Goal: Transaction & Acquisition: Purchase product/service

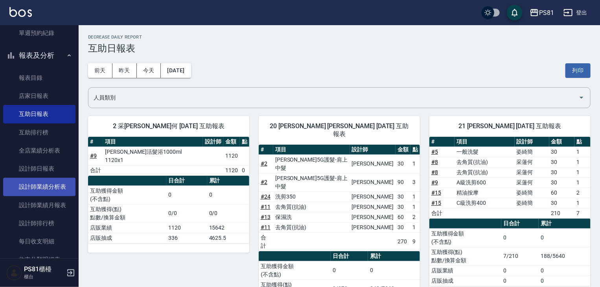
scroll to position [314, 0]
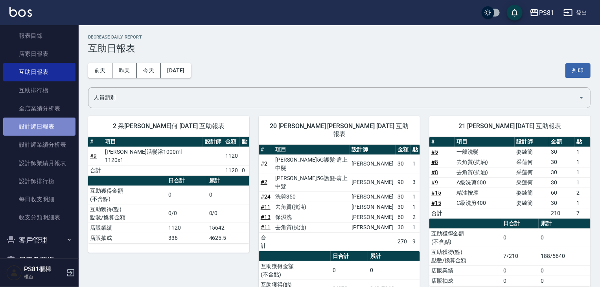
click at [41, 127] on link "設計師日報表" at bounding box center [39, 127] width 72 height 18
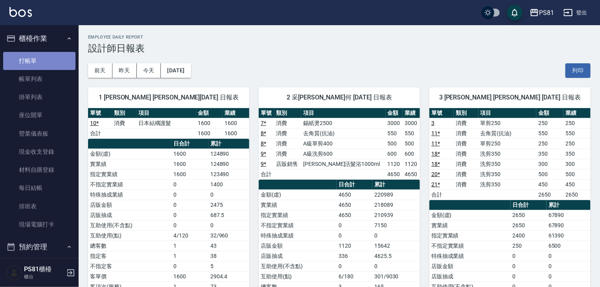
click at [64, 65] on link "打帳單" at bounding box center [39, 61] width 72 height 18
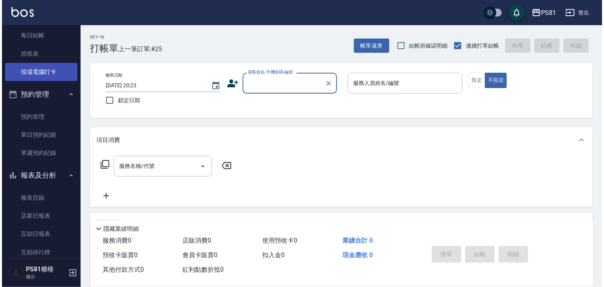
scroll to position [157, 0]
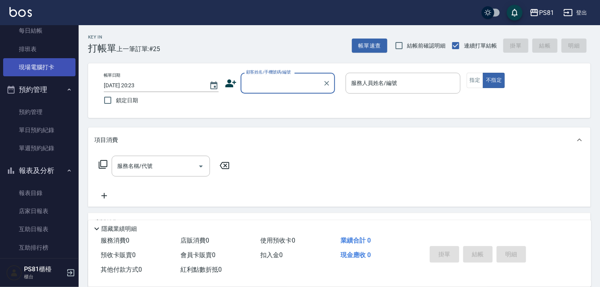
click at [42, 68] on link "現場電腦打卡" at bounding box center [39, 67] width 72 height 18
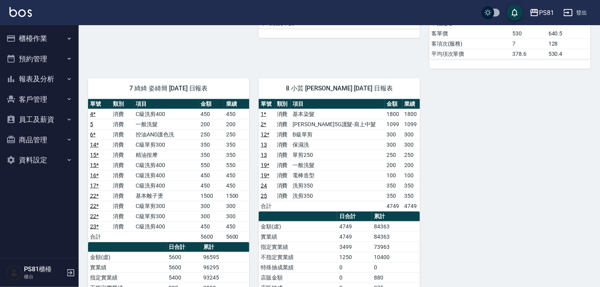
scroll to position [354, 0]
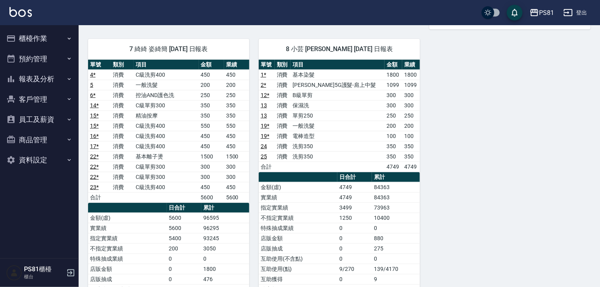
click at [51, 43] on button "櫃檯作業" at bounding box center [39, 38] width 72 height 20
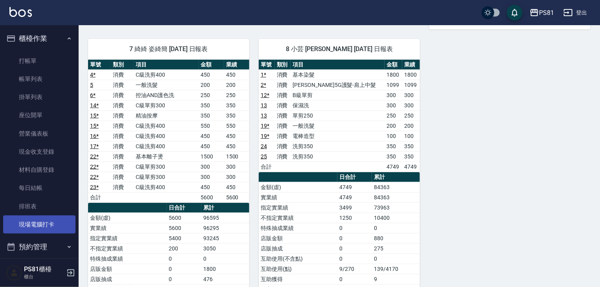
click at [51, 221] on link "現場電腦打卡" at bounding box center [39, 224] width 72 height 18
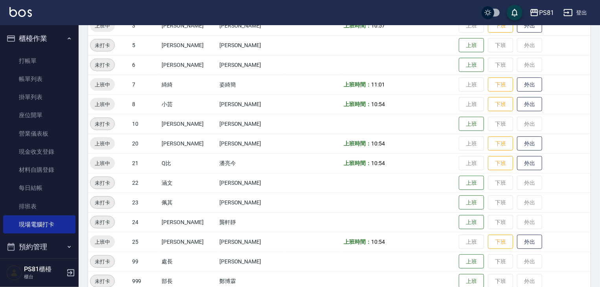
scroll to position [85, 0]
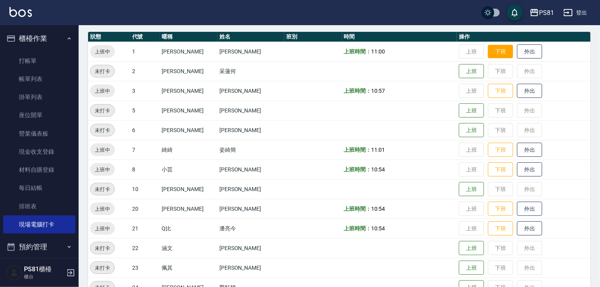
click at [492, 52] on button "下班" at bounding box center [500, 52] width 25 height 14
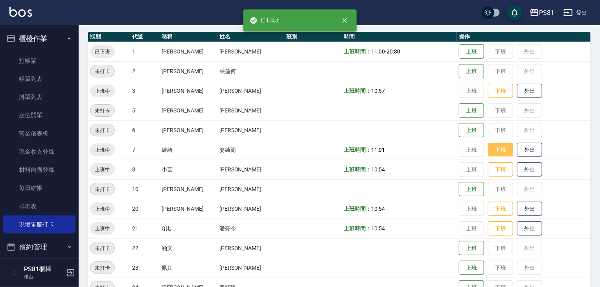
click at [488, 153] on button "下班" at bounding box center [500, 150] width 25 height 14
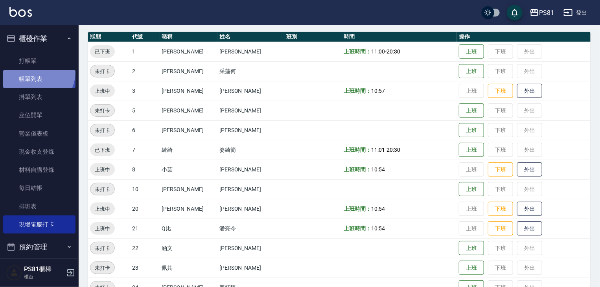
click at [31, 72] on link "帳單列表" at bounding box center [39, 79] width 72 height 18
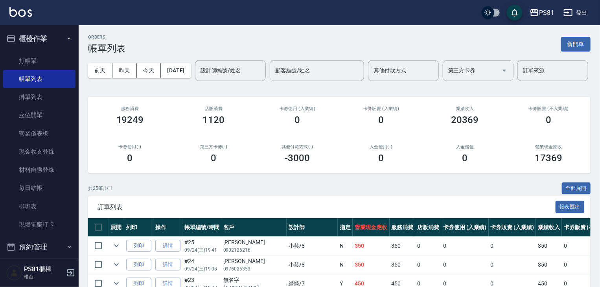
click at [199, 77] on input "設計師編號/姓名" at bounding box center [231, 71] width 64 height 14
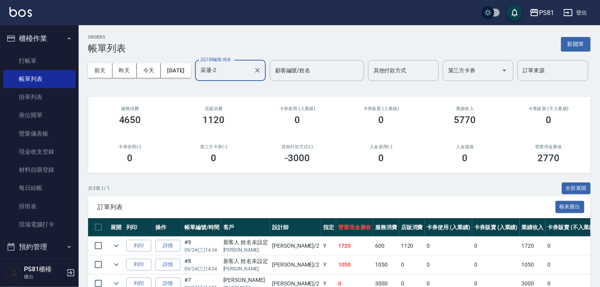
type input "采蓮-2"
click at [161, 173] on div "卡券使用(-) 0" at bounding box center [130, 154] width 84 height 38
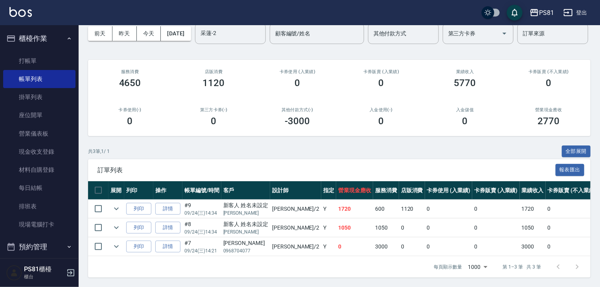
scroll to position [67, 0]
click at [20, 59] on link "打帳單" at bounding box center [39, 61] width 72 height 18
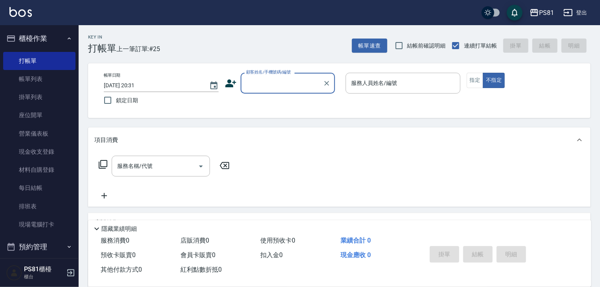
click at [323, 77] on div at bounding box center [326, 83] width 10 height 21
type input "黃振宇/0903820803/4544"
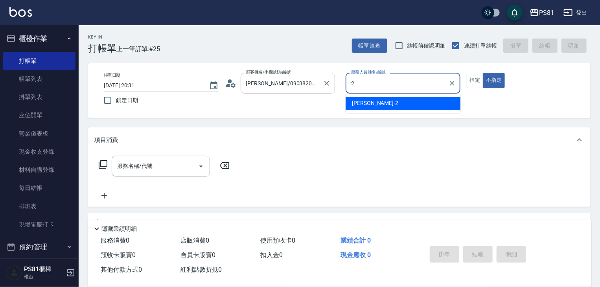
type input "采蓮-2"
type button "false"
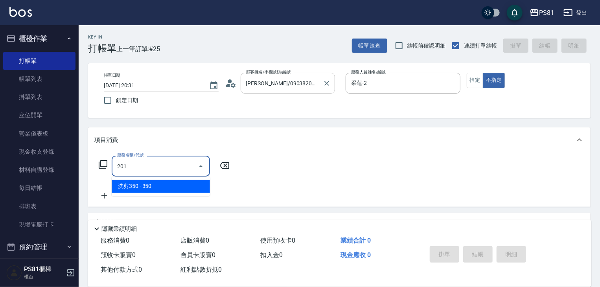
type input "洗剪350(201)"
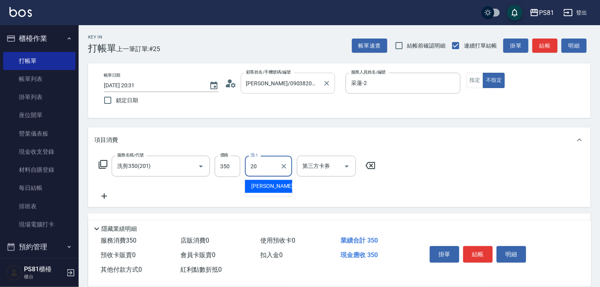
type input "妍妍-20"
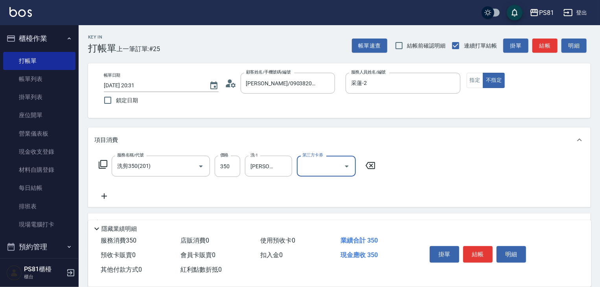
drag, startPoint x: 390, startPoint y: 188, endPoint x: 404, endPoint y: 201, distance: 19.2
click at [392, 191] on div "服務名稱/代號 洗剪350(201) 服務名稱/代號 價格 350 價格 洗-1 妍妍-20 洗-1 第三方卡券 第三方卡券" at bounding box center [339, 180] width 502 height 55
click at [475, 248] on button "結帳" at bounding box center [477, 254] width 29 height 17
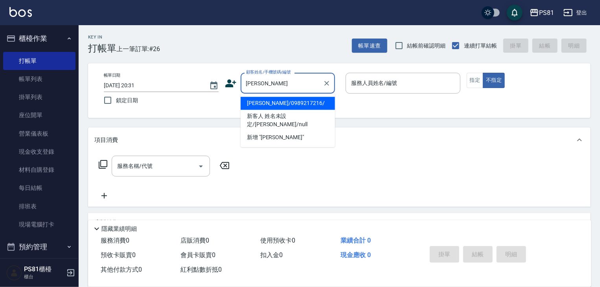
click at [291, 100] on li "張昱晟/0989217216/" at bounding box center [288, 103] width 94 height 13
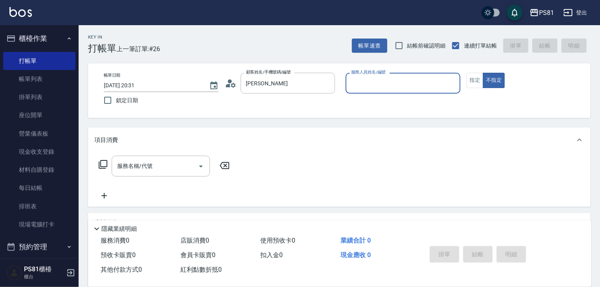
type input "張昱晟/0989217216/"
type input "采蓮-2"
click at [483, 73] on button "不指定" at bounding box center [494, 80] width 22 height 15
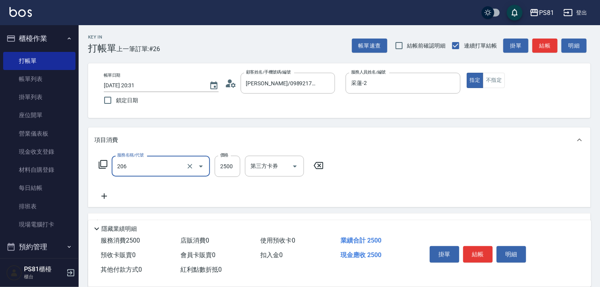
type input "錫紙燙2500(206)"
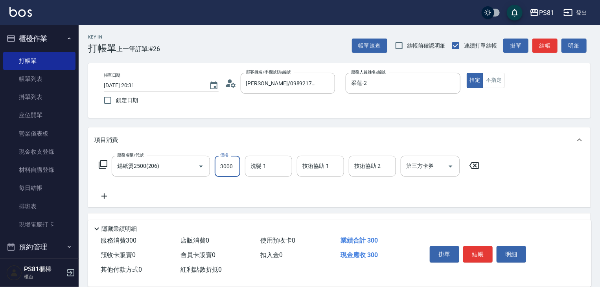
type input "3000"
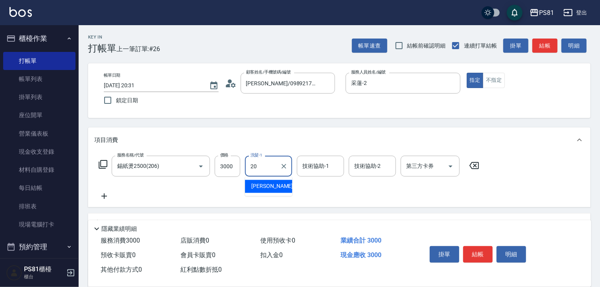
type input "妍妍-20"
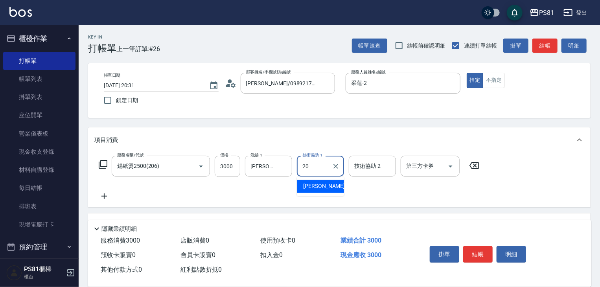
type input "妍妍-20"
click at [321, 192] on div "服務名稱/代號 錫紙燙2500(206) 服務名稱/代號 價格 3000 價格 洗髮-1 妍妍-20 洗髮-1 技術協助-1 妍妍-20 技術協助-1 技術協…" at bounding box center [289, 178] width 390 height 45
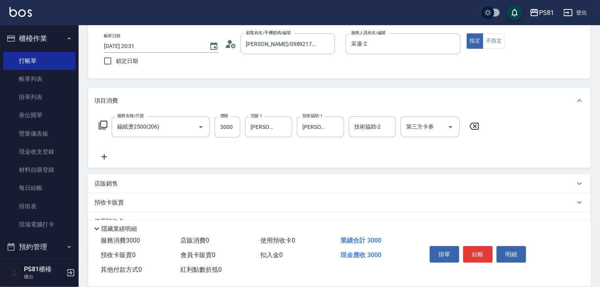
scroll to position [96, 0]
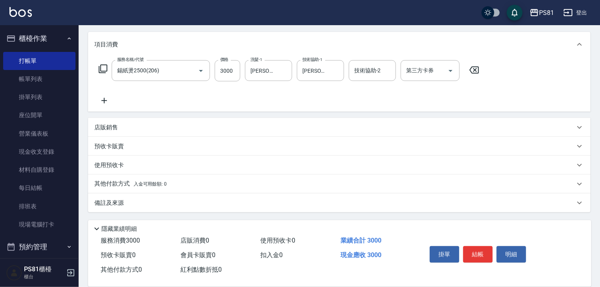
click at [142, 186] on span "入金可用餘額: 0" at bounding box center [150, 184] width 33 height 6
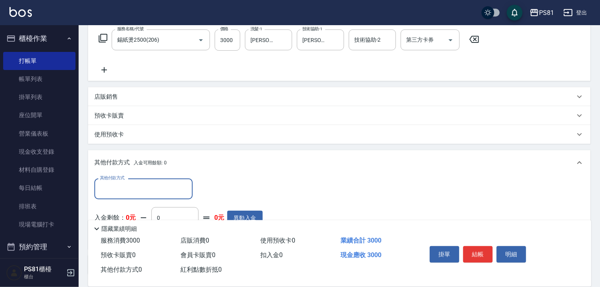
scroll to position [0, 0]
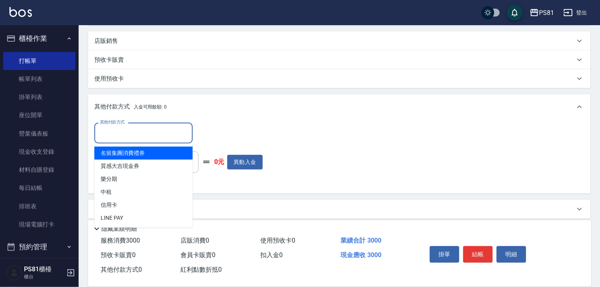
click at [137, 134] on input "其他付款方式" at bounding box center [143, 133] width 91 height 14
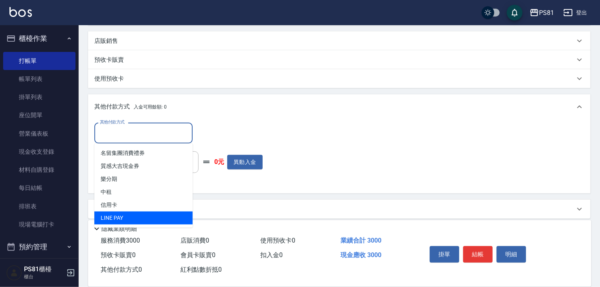
click at [123, 212] on span "LINE PAY" at bounding box center [143, 217] width 98 height 13
type input "LINE PAY"
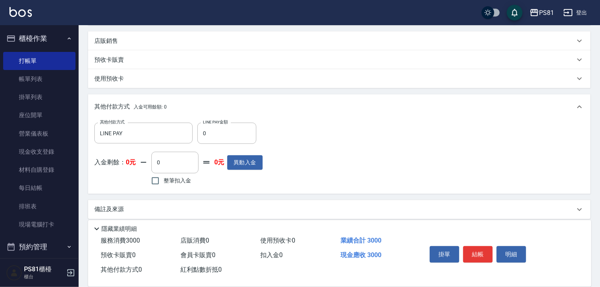
click at [123, 212] on p "備註及來源" at bounding box center [108, 209] width 29 height 8
click at [182, 132] on icon "Clear" at bounding box center [184, 133] width 8 height 8
click at [173, 130] on input "其他付款方式" at bounding box center [143, 133] width 91 height 14
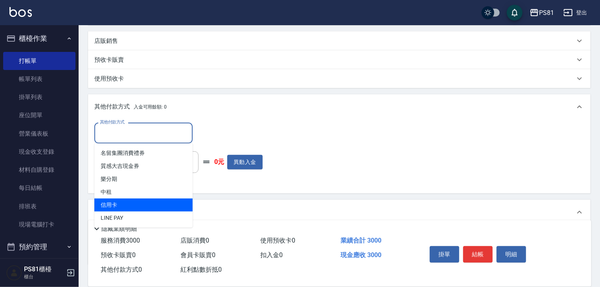
click at [143, 202] on span "信用卡" at bounding box center [143, 205] width 98 height 13
type input "信用卡"
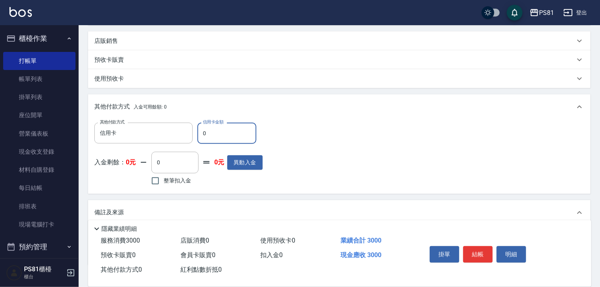
click at [222, 127] on input "0" at bounding box center [226, 133] width 59 height 21
click at [222, 126] on input "0" at bounding box center [226, 133] width 59 height 21
type input "3000"
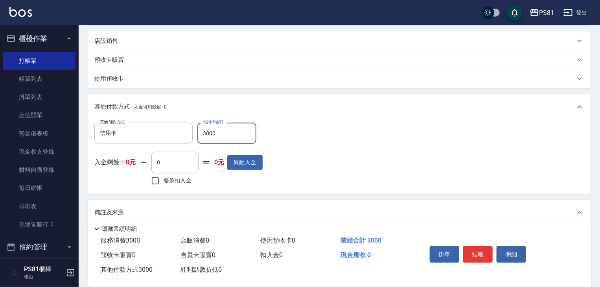
click at [312, 146] on div "其他付款方式 信用卡 其他付款方式 信用卡金額 3000 信用卡金額 入金剩餘： 0元 0 ​ 整筆扣入金 0元 異動入金" at bounding box center [339, 155] width 490 height 64
click at [481, 251] on button "結帳" at bounding box center [477, 254] width 29 height 17
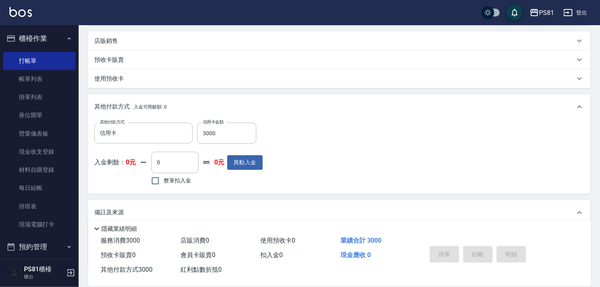
type input "2025/09/24 20:32"
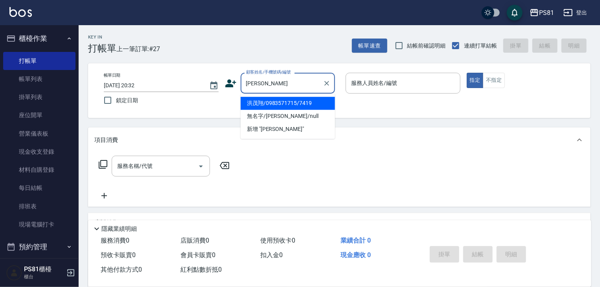
click at [328, 109] on li "洪茂翔/0983571715/7419" at bounding box center [288, 103] width 94 height 13
type input "洪茂翔/0983571715/7419"
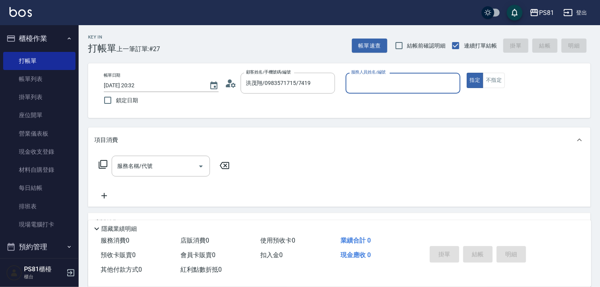
type input "采蓮-2"
click at [467, 73] on button "指定" at bounding box center [475, 80] width 17 height 15
type button "true"
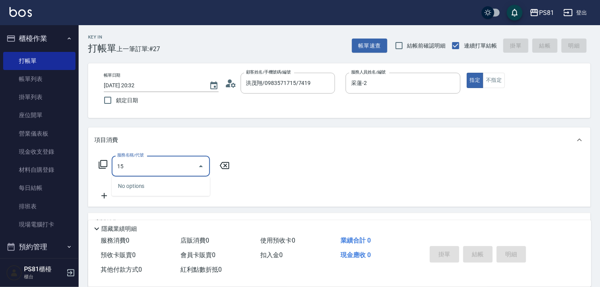
type input "1"
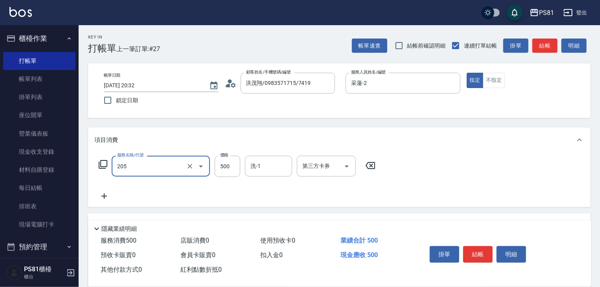
type input "A級單剪400(205)"
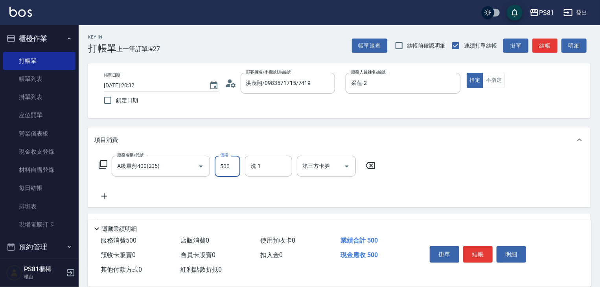
click at [417, 172] on div "服務名稱/代號 A級單剪400(205) 服務名稱/代號 價格 500 價格 洗-1 洗-1 第三方卡券 第三方卡券" at bounding box center [339, 180] width 502 height 55
click at [479, 254] on button "結帳" at bounding box center [477, 254] width 29 height 17
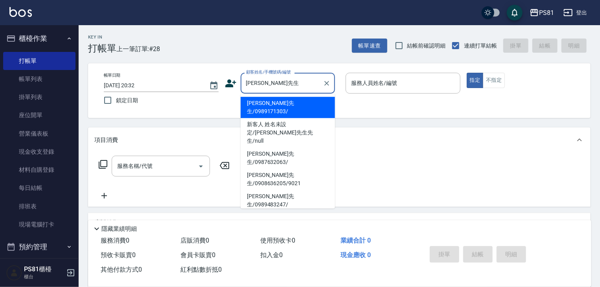
click at [267, 104] on li "林先生/0989171303/" at bounding box center [288, 107] width 94 height 21
type input "林先生/0989171303/"
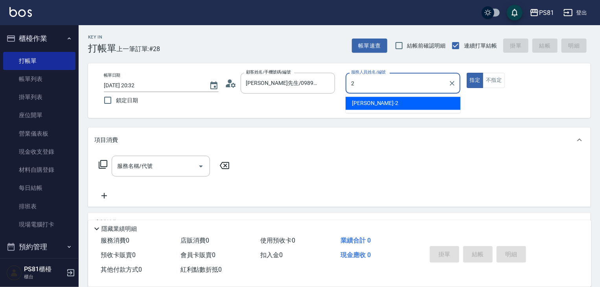
type input "采蓮-2"
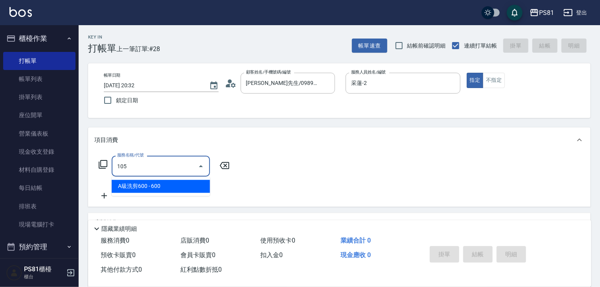
type input "A級洗剪600(105)"
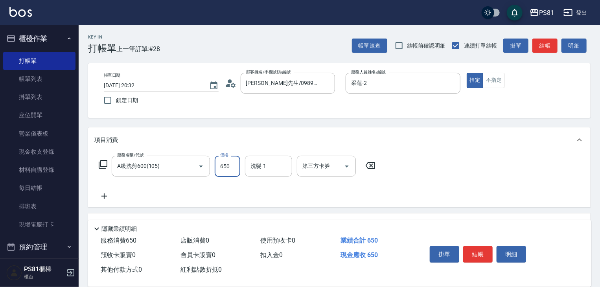
type input "650"
type input "Q比-21"
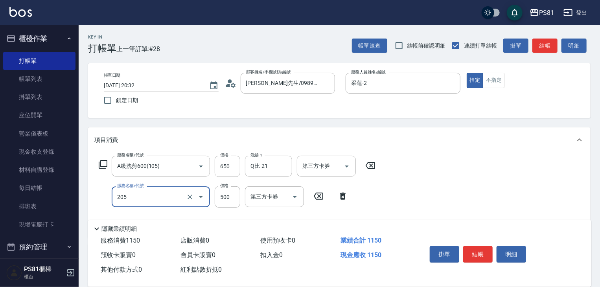
type input "A級單剪400(205)"
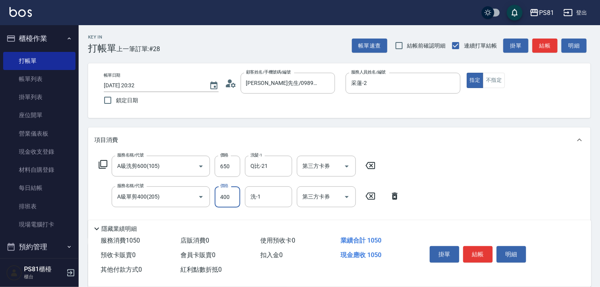
type input "400"
click at [480, 194] on div "服務名稱/代號 A級洗剪600(105) 服務名稱/代號 價格 650 價格 洗髮-1 Q比-21 洗髮-1 第三方卡券 第三方卡券 服務名稱/代號 A級單剪…" at bounding box center [339, 195] width 502 height 85
click at [491, 252] on button "結帳" at bounding box center [477, 254] width 29 height 17
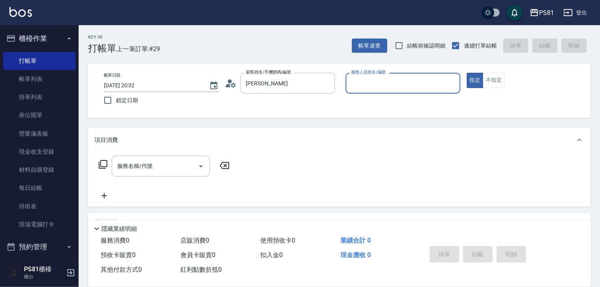
type input "蘇婉瑜/0963224286/9391"
type input "采蓮-2"
click at [467, 73] on button "指定" at bounding box center [475, 80] width 17 height 15
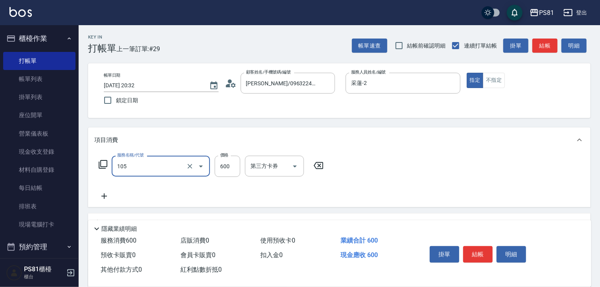
type input "A級洗剪600(105)"
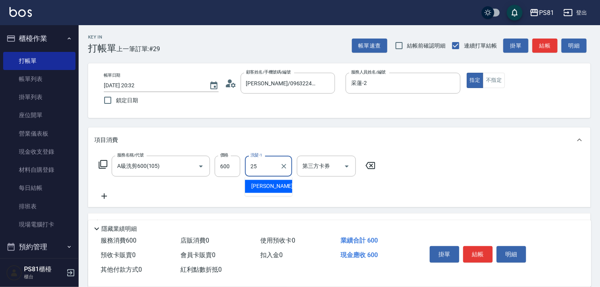
type input "妮可-25"
click at [437, 170] on div "服務名稱/代號 A級洗剪600(105) 服務名稱/代號 價格 600 價格 洗髮-1 妮可-25 洗髮-1 第三方卡券 第三方卡券" at bounding box center [339, 180] width 502 height 55
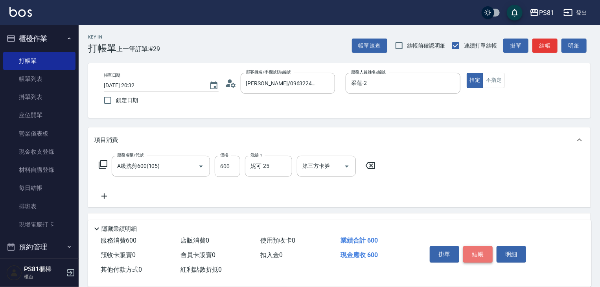
click at [473, 251] on button "結帳" at bounding box center [477, 254] width 29 height 17
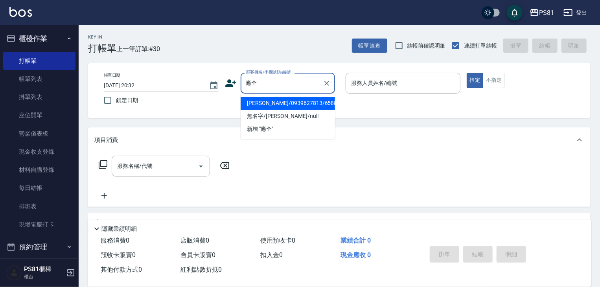
click at [314, 104] on li "周應全/0939627813/6588" at bounding box center [288, 103] width 94 height 13
type input "周應全/0939627813/6588"
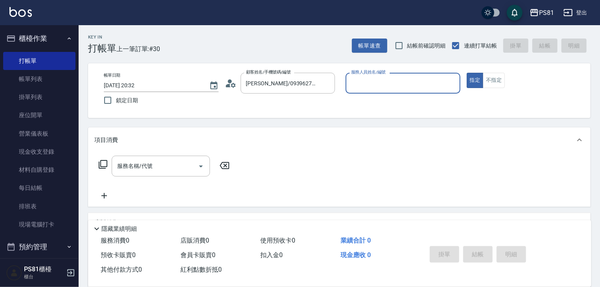
type input "采蓮-2"
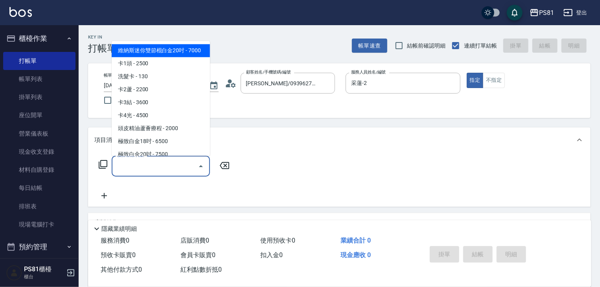
click at [186, 162] on input "服務名稱/代號" at bounding box center [154, 166] width 79 height 14
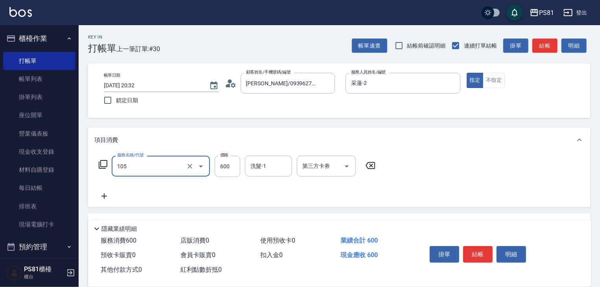
type input "A級洗剪600(105)"
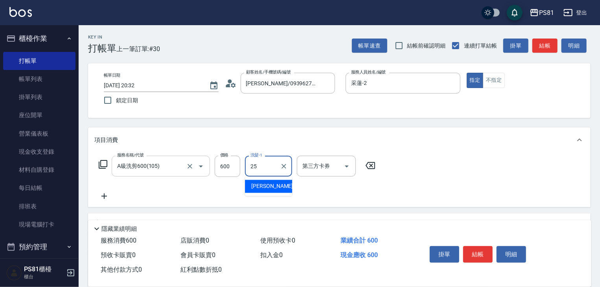
type input "妮可-25"
drag, startPoint x: 233, startPoint y: 189, endPoint x: 415, endPoint y: 212, distance: 183.8
click at [234, 188] on div "服務名稱/代號 A級洗剪600(105) 服務名稱/代號 價格 600 價格 洗髮-1 妮可-25 洗髮-1 第三方卡券 第三方卡券" at bounding box center [237, 178] width 286 height 45
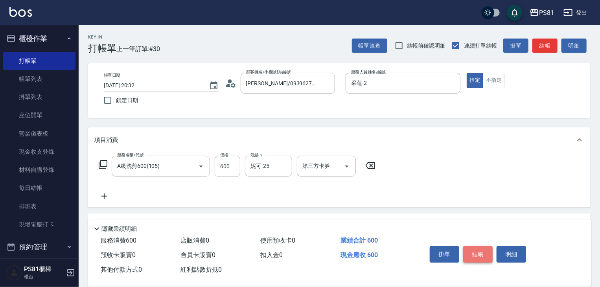
click at [486, 250] on button "結帳" at bounding box center [477, 254] width 29 height 17
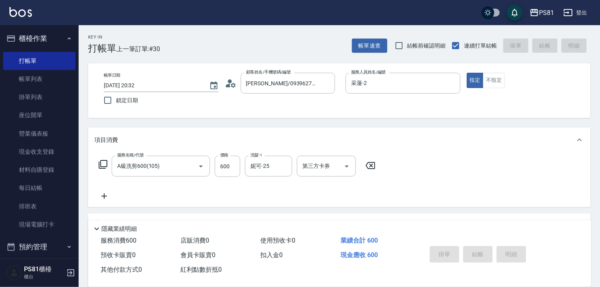
type input "2025/09/24 20:33"
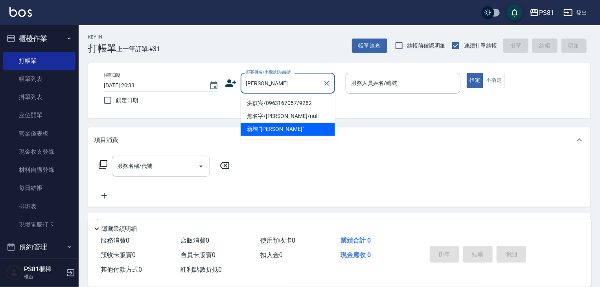
click at [316, 102] on li "洪苡宸/0963167057/9282" at bounding box center [288, 103] width 94 height 13
type input "洪苡宸/0963167057/9282"
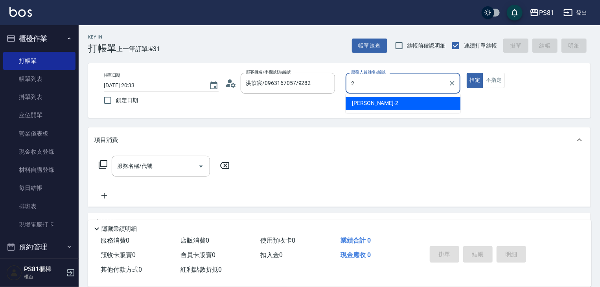
type input "采蓮-2"
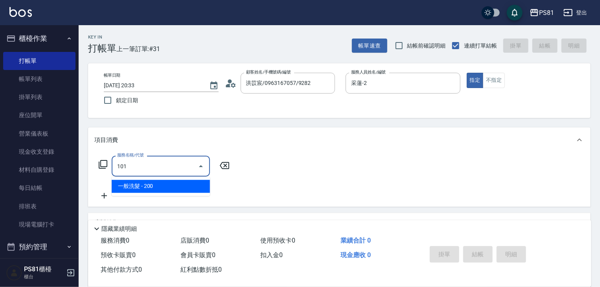
type input "一般洗髮(101)"
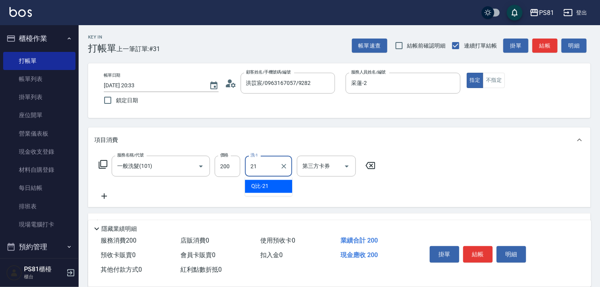
type input "Q比-21"
drag, startPoint x: 434, startPoint y: 182, endPoint x: 473, endPoint y: 232, distance: 63.5
click at [436, 184] on div "服務名稱/代號 一般洗髮(101) 服務名稱/代號 價格 200 價格 洗-1 Q比-21 洗-1 第三方卡券 第三方卡券" at bounding box center [339, 180] width 502 height 55
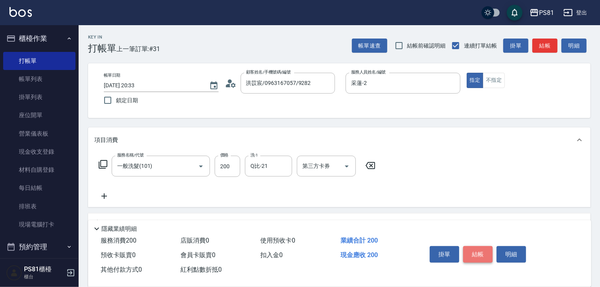
click at [486, 253] on button "結帳" at bounding box center [477, 254] width 29 height 17
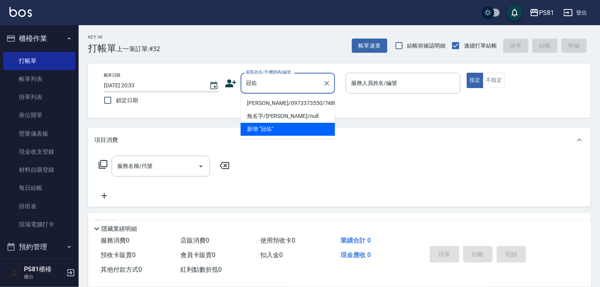
type input "郭冠佑/0973373550/7480"
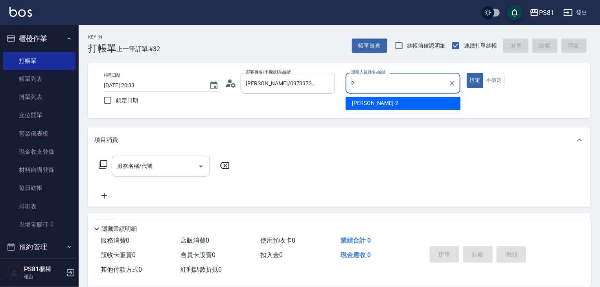
type input "采蓮-2"
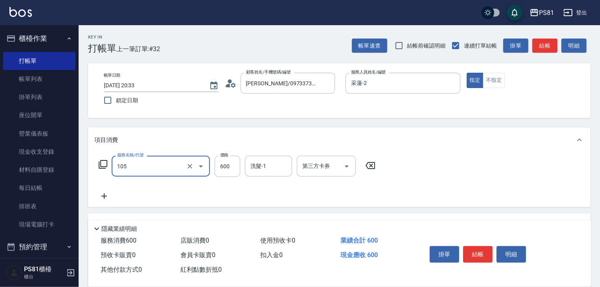
type input "A級洗剪600(105)"
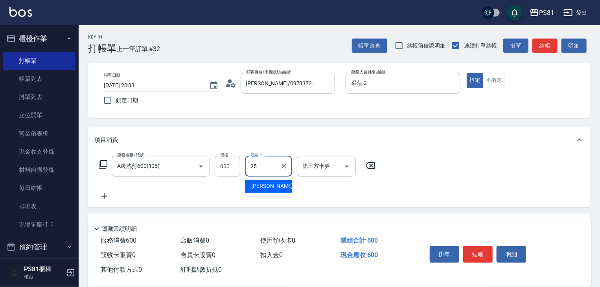
type input "妮可-25"
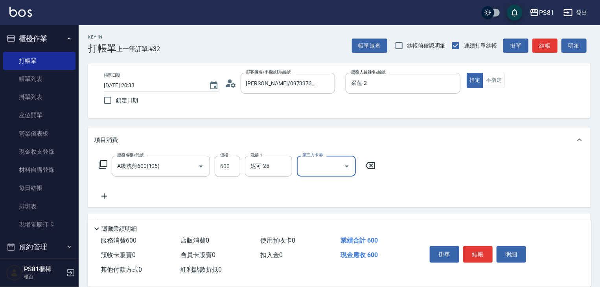
click at [511, 176] on div "服務名稱/代號 A級洗剪600(105) 服務名稱/代號 價格 600 價格 洗髮-1 妮可-25 洗髮-1 第三方卡券 第三方卡券" at bounding box center [339, 180] width 502 height 55
click at [479, 254] on button "結帳" at bounding box center [477, 254] width 29 height 17
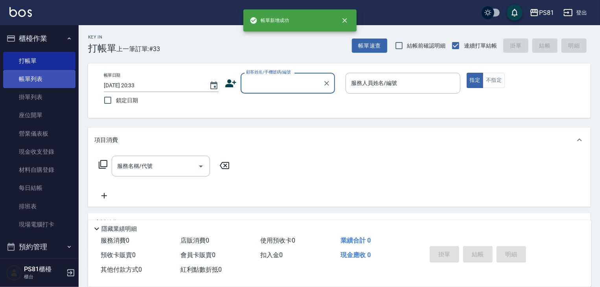
click at [61, 83] on link "帳單列表" at bounding box center [39, 79] width 72 height 18
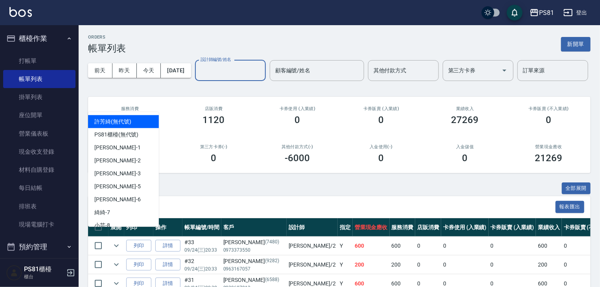
click at [199, 77] on input "設計師編號/姓名" at bounding box center [231, 71] width 64 height 14
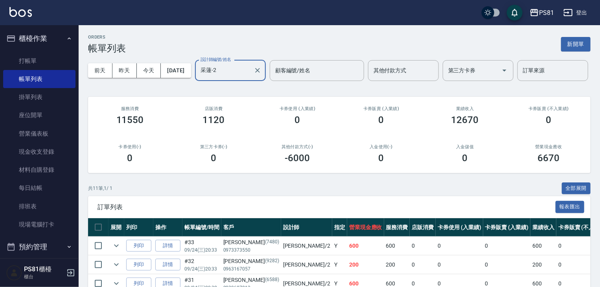
type input "采蓮-2"
click at [200, 173] on div "第三方卡券(-) 0" at bounding box center [214, 154] width 84 height 38
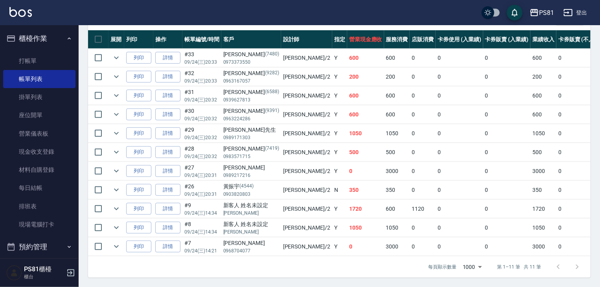
scroll to position [217, 0]
click at [384, 221] on td "1050" at bounding box center [397, 228] width 26 height 18
click at [384, 220] on td "1050" at bounding box center [397, 228] width 26 height 18
click at [384, 206] on td "600" at bounding box center [397, 209] width 26 height 18
click at [347, 184] on td "350" at bounding box center [365, 190] width 37 height 18
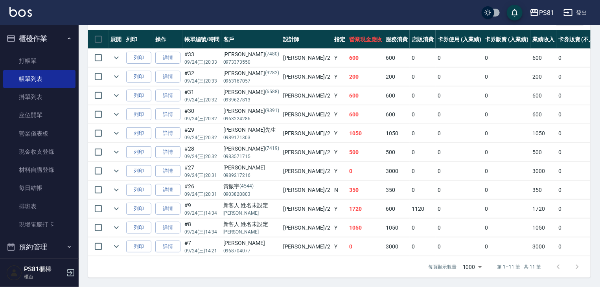
click at [347, 172] on td "0" at bounding box center [365, 171] width 37 height 18
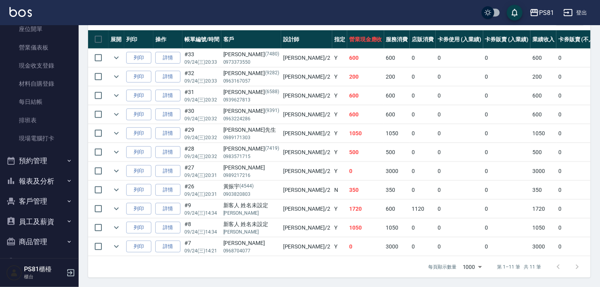
scroll to position [109, 0]
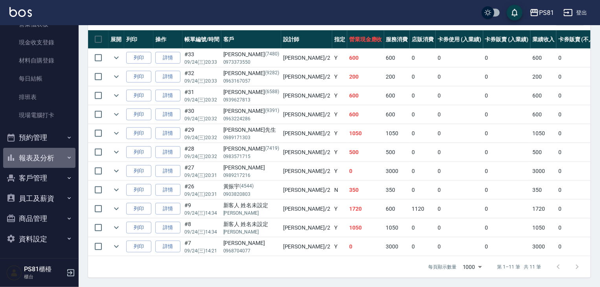
click at [44, 156] on button "報表及分析" at bounding box center [39, 158] width 72 height 20
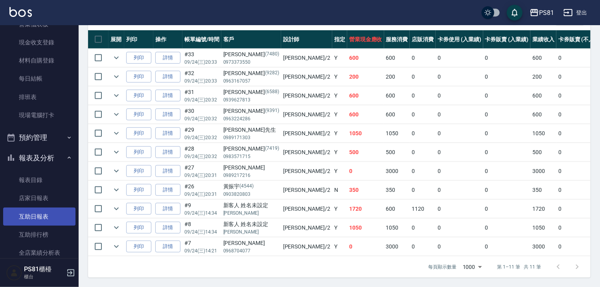
scroll to position [188, 0]
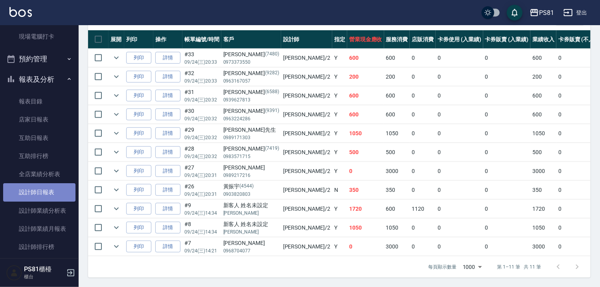
click at [40, 194] on link "設計師日報表" at bounding box center [39, 192] width 72 height 18
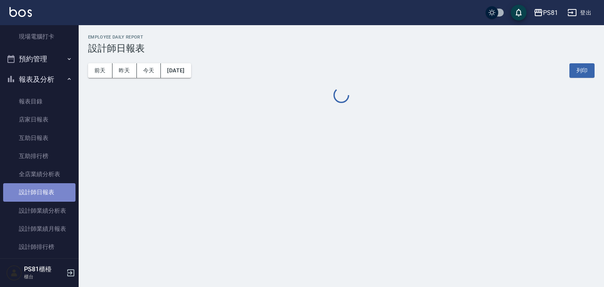
click at [40, 194] on link "設計師日報表" at bounding box center [39, 192] width 72 height 18
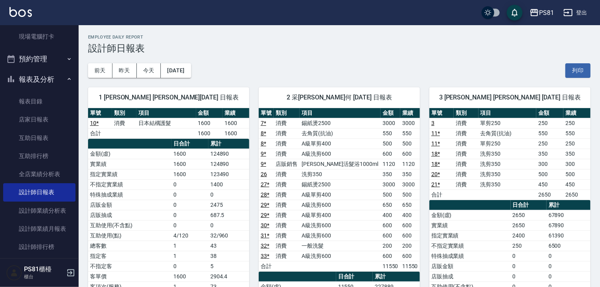
click at [213, 192] on td "0" at bounding box center [228, 194] width 41 height 10
click at [30, 79] on button "報表及分析" at bounding box center [39, 79] width 72 height 20
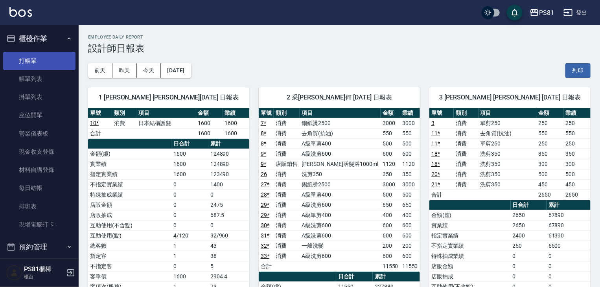
click at [35, 57] on link "打帳單" at bounding box center [39, 61] width 72 height 18
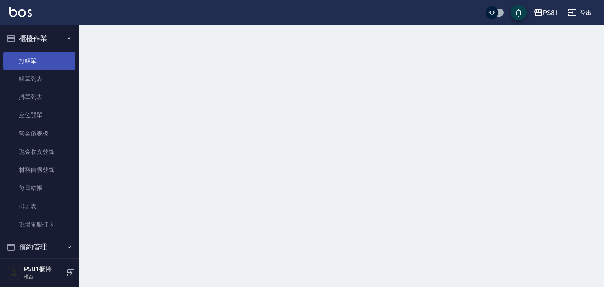
click at [35, 57] on link "打帳單" at bounding box center [39, 61] width 72 height 18
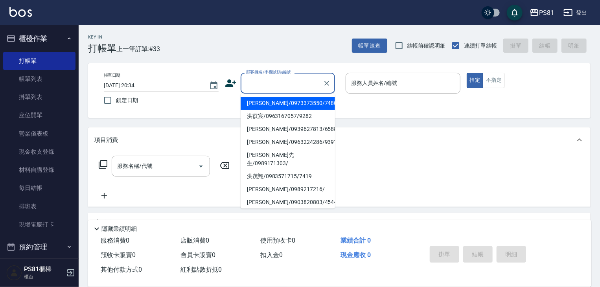
click at [284, 81] on input "顧客姓名/手機號碼/編號" at bounding box center [281, 83] width 75 height 14
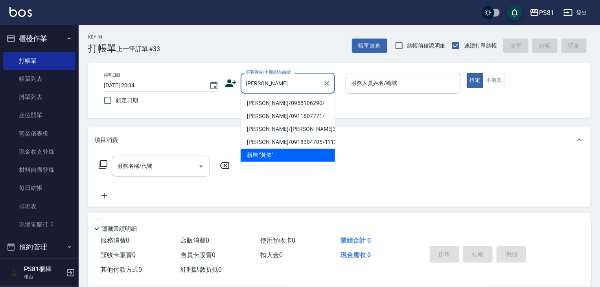
click at [307, 102] on li "黃依婷/0955106290/" at bounding box center [288, 103] width 94 height 13
type input "黃依婷/0955106290/"
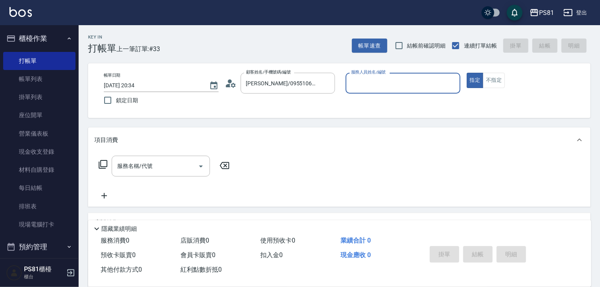
type input "[PERSON_NAME]-1"
click at [175, 165] on input "服務名稱/代號" at bounding box center [154, 166] width 79 height 14
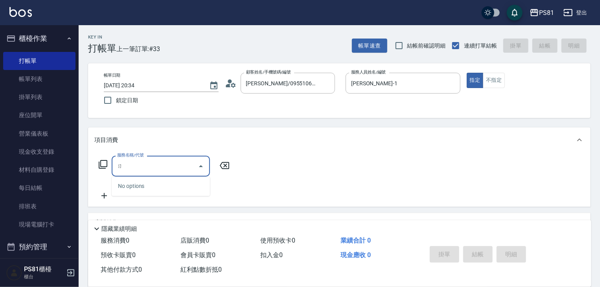
type input "ㄖˇ"
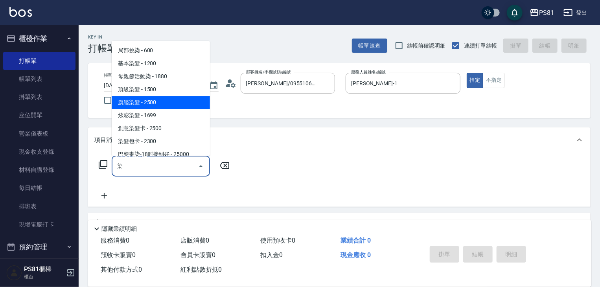
click at [166, 105] on span "旗艦染髮 - 2500" at bounding box center [161, 102] width 98 height 13
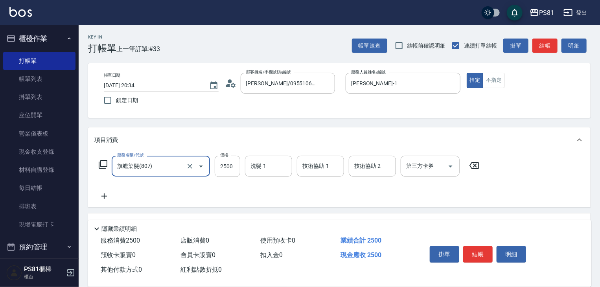
type input "旗艦染髮(807)"
click at [242, 167] on div "服務名稱/代號 旗艦染髮(807) 服務名稱/代號 價格 2500 價格 洗髮-1 洗髮-1 技術協助-1 技術協助-1 技術協助-2 技術協助-2 第三方卡…" at bounding box center [289, 166] width 390 height 21
drag, startPoint x: 240, startPoint y: 169, endPoint x: 236, endPoint y: 167, distance: 4.1
click at [237, 169] on div "服務名稱/代號 旗艦染髮(807) 服務名稱/代號 價格 2500 價格 洗髮-1 洗髮-1 技術協助-1 技術協助-1 技術協助-2 技術協助-2 第三方卡…" at bounding box center [289, 166] width 390 height 21
click at [236, 167] on input "2500" at bounding box center [228, 166] width 26 height 21
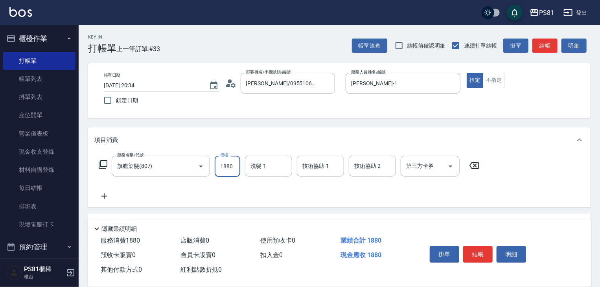
type input "1880"
click at [104, 192] on icon at bounding box center [104, 195] width 20 height 9
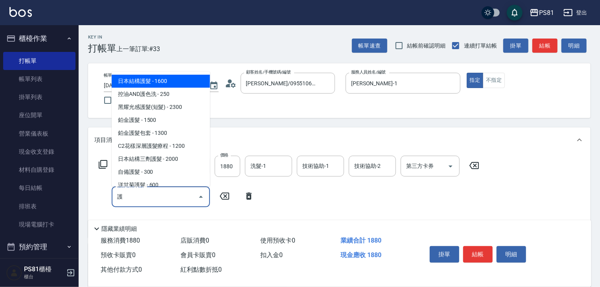
click at [179, 87] on span "日本結構護髮 - 1600" at bounding box center [161, 81] width 98 height 13
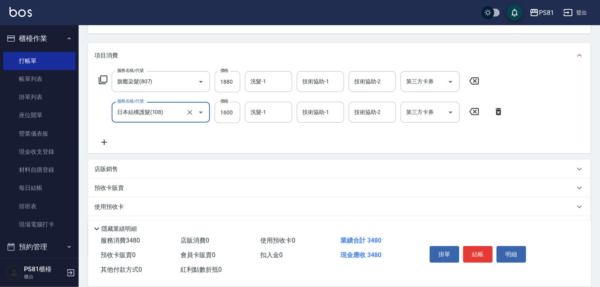
scroll to position [126, 0]
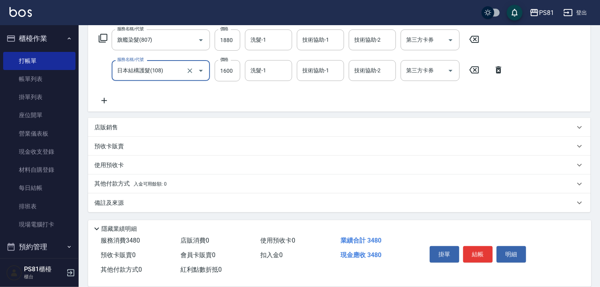
type input "日本結構護髮(108)"
click at [117, 185] on p "其他付款方式 入金可用餘額: 0" at bounding box center [130, 184] width 72 height 9
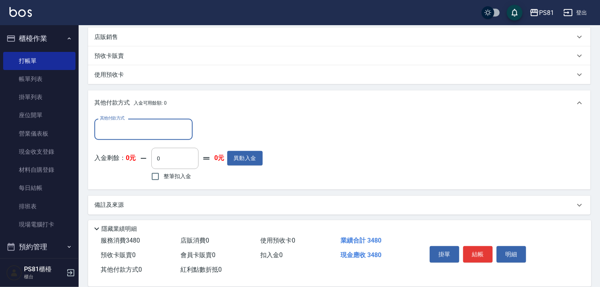
scroll to position [219, 0]
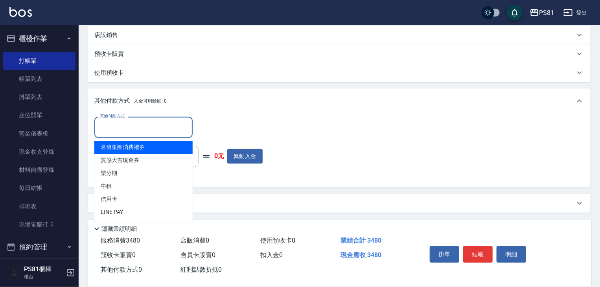
click at [132, 126] on input "其他付款方式" at bounding box center [143, 127] width 91 height 14
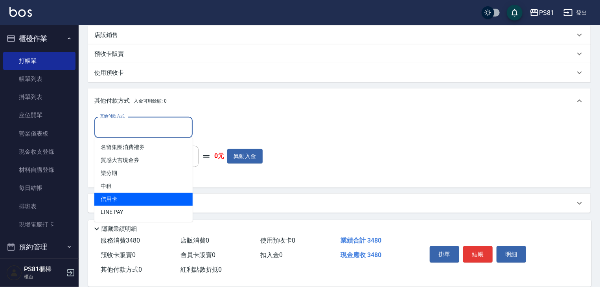
click at [114, 197] on span "信用卡" at bounding box center [143, 199] width 98 height 13
type input "信用卡"
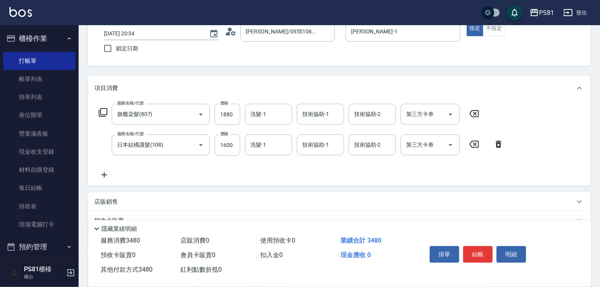
scroll to position [0, 0]
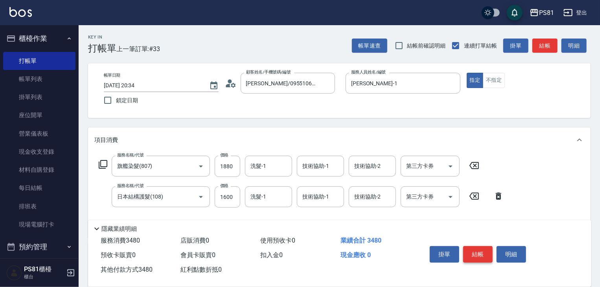
type input "3480"
click at [481, 250] on button "結帳" at bounding box center [477, 254] width 29 height 17
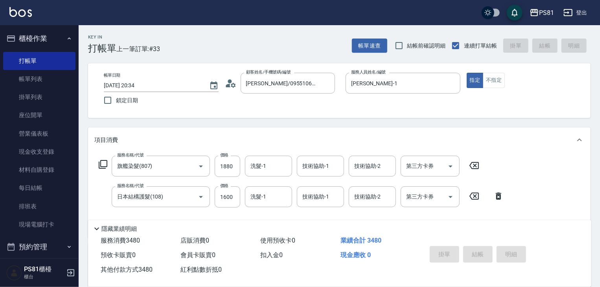
type input "2025/09/24 20:39"
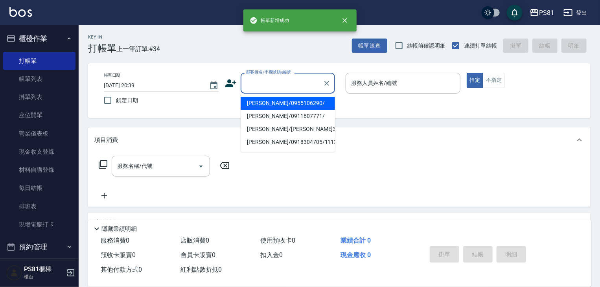
click at [288, 88] on input "顧客姓名/手機號碼/編號" at bounding box center [281, 83] width 75 height 14
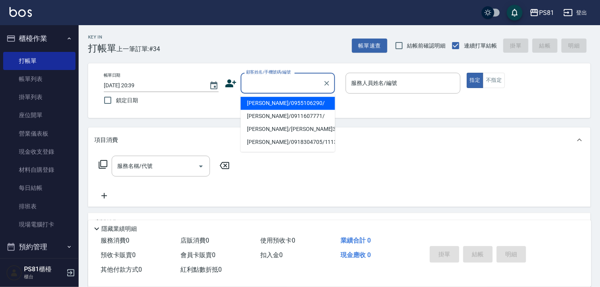
click at [232, 86] on icon at bounding box center [231, 83] width 12 height 12
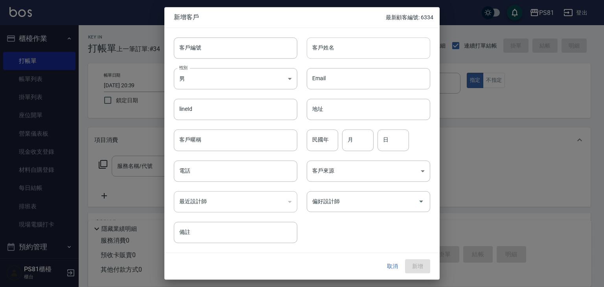
click at [362, 48] on input "客戶姓名" at bounding box center [368, 47] width 123 height 21
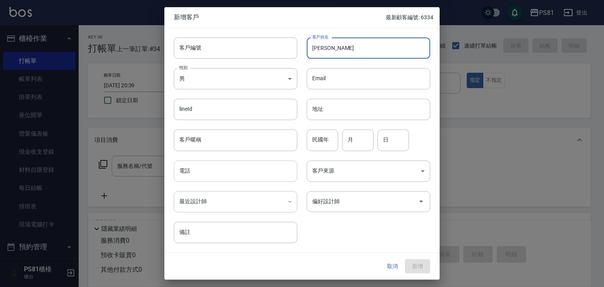
type input "[PERSON_NAME]"
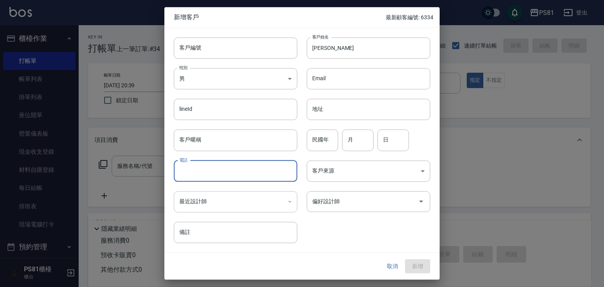
click at [230, 174] on input "電話" at bounding box center [235, 170] width 123 height 21
type input "0936506712"
click at [364, 203] on input "偏好設計師" at bounding box center [362, 202] width 105 height 14
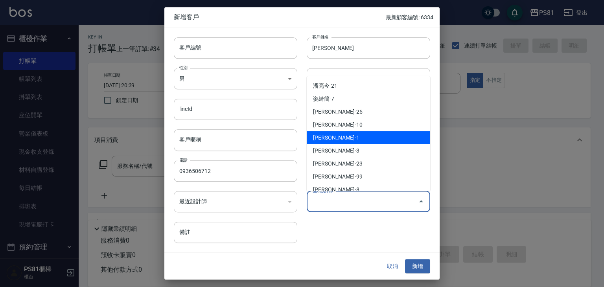
click at [358, 136] on li "李彥馳-1" at bounding box center [368, 137] width 123 height 13
type input "[PERSON_NAME]"
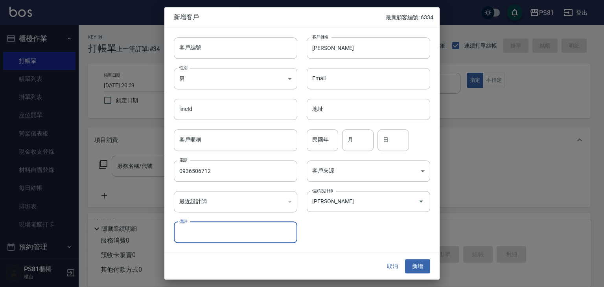
click at [412, 263] on button "新增" at bounding box center [417, 266] width 25 height 15
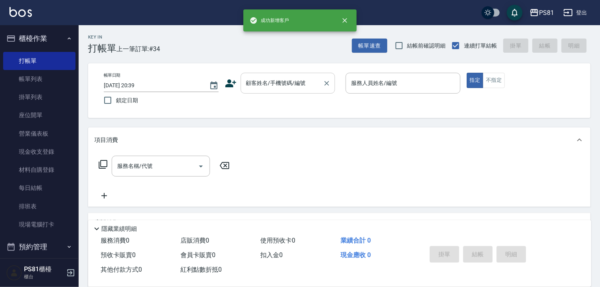
drag, startPoint x: 276, startPoint y: 77, endPoint x: 277, endPoint y: 82, distance: 4.4
click at [276, 77] on div "顧客姓名/手機號碼/編號 顧客姓名/手機號碼/編號" at bounding box center [288, 83] width 94 height 21
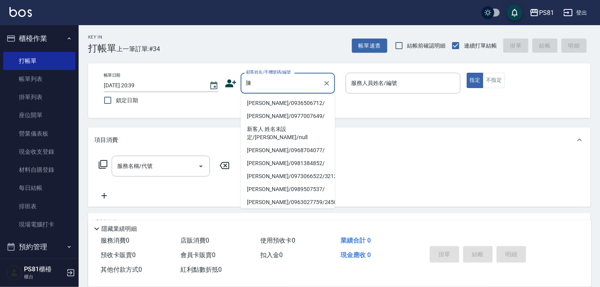
click at [270, 105] on li "陳季君/0936506712/" at bounding box center [288, 103] width 94 height 13
type input "陳季君/0936506712/"
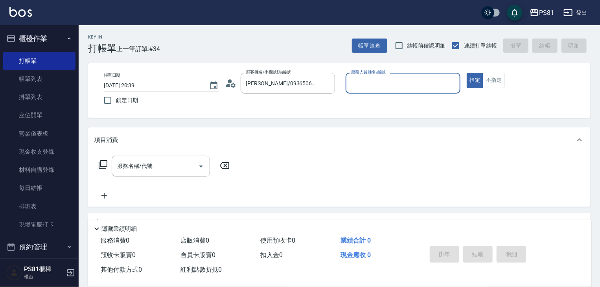
type input "[PERSON_NAME]-1"
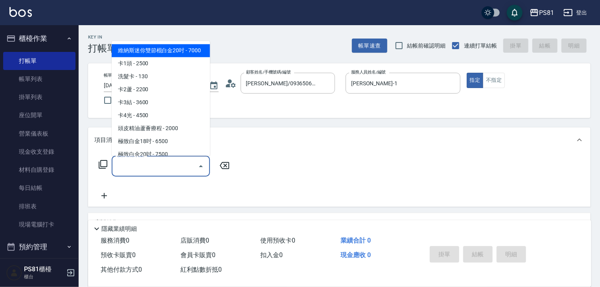
drag, startPoint x: 160, startPoint y: 163, endPoint x: 471, endPoint y: 282, distance: 332.4
click at [161, 163] on input "服務名稱/代號" at bounding box center [154, 166] width 79 height 14
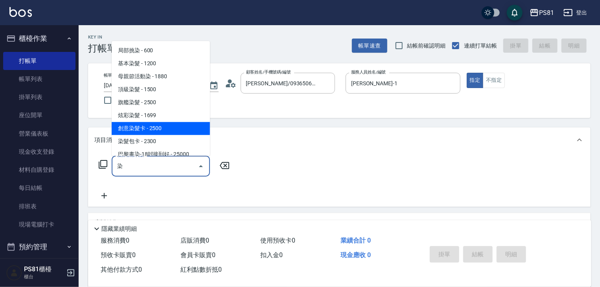
click at [176, 127] on span "創意染髮卡 - 2500" at bounding box center [161, 128] width 98 height 13
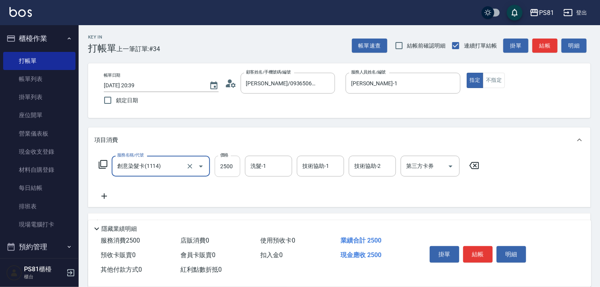
type input "創意染髮卡(1114)"
click at [226, 170] on input "2500" at bounding box center [228, 166] width 26 height 21
type input "1880"
click at [111, 194] on icon at bounding box center [104, 195] width 20 height 9
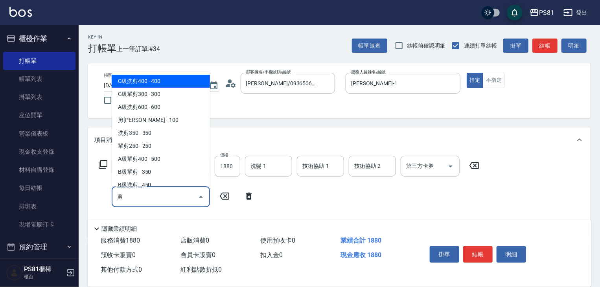
click at [169, 79] on span "C級洗剪400 - 400" at bounding box center [161, 81] width 98 height 13
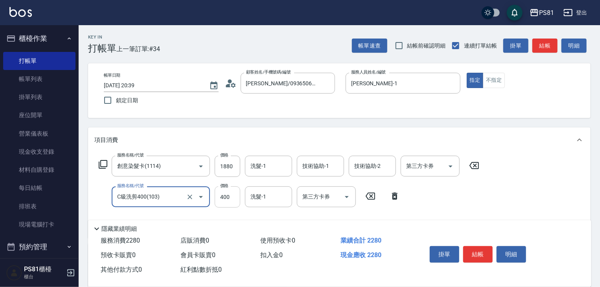
type input "C級洗剪400(103)"
click at [226, 198] on input "400" at bounding box center [228, 196] width 26 height 21
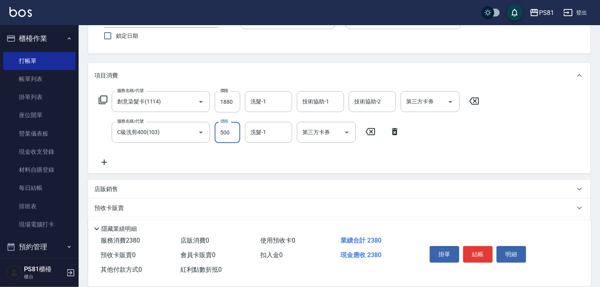
scroll to position [79, 0]
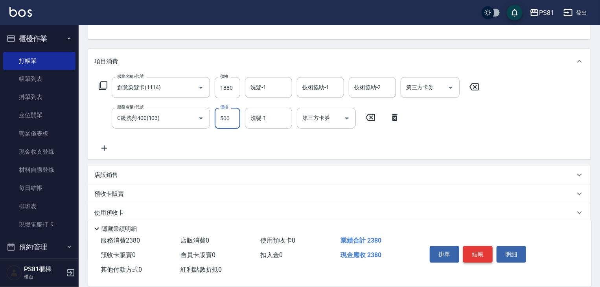
type input "500"
click at [477, 246] on button "結帳" at bounding box center [477, 254] width 29 height 17
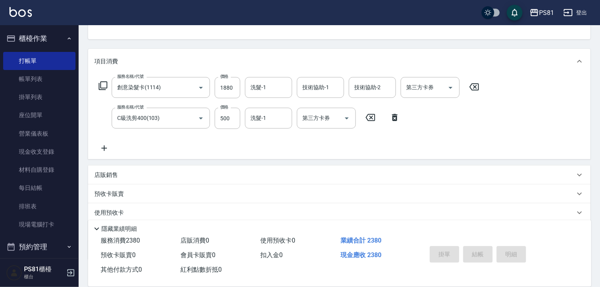
type input "[DATE] 20:40"
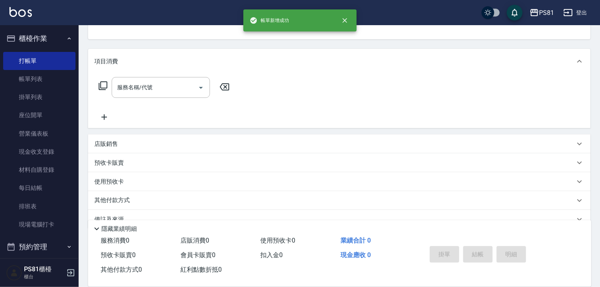
scroll to position [76, 0]
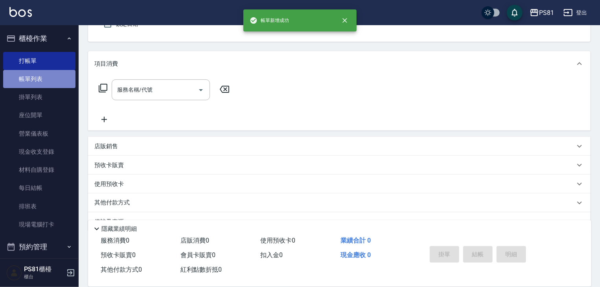
click at [41, 74] on link "帳單列表" at bounding box center [39, 79] width 72 height 18
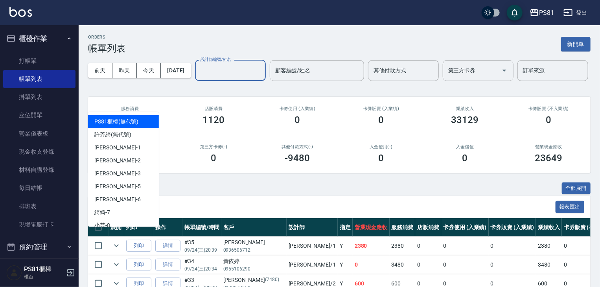
click at [199, 77] on input "設計師編號/姓名" at bounding box center [231, 71] width 64 height 14
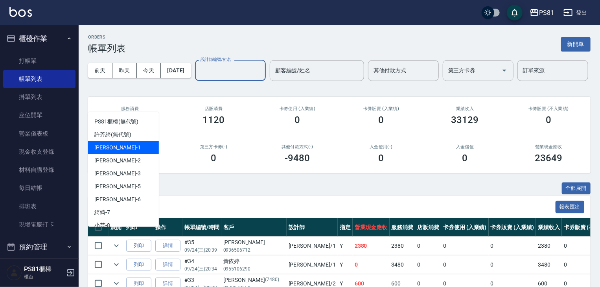
click at [96, 153] on div "[PERSON_NAME] -1" at bounding box center [123, 147] width 71 height 13
type input "[PERSON_NAME]-1"
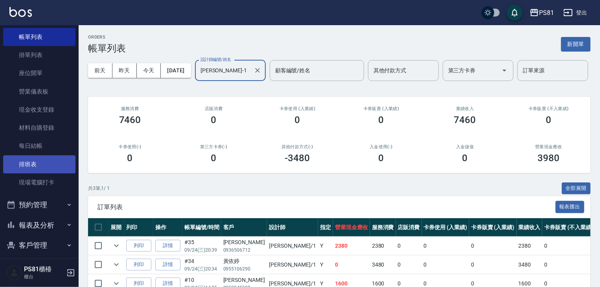
scroll to position [109, 0]
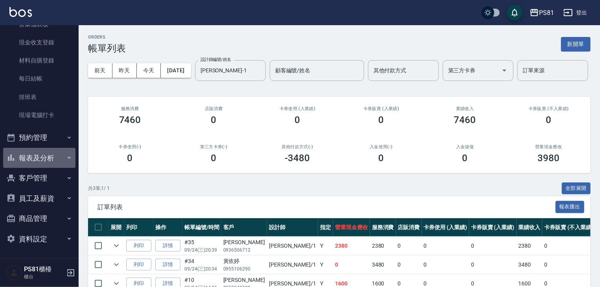
click at [52, 157] on button "報表及分析" at bounding box center [39, 158] width 72 height 20
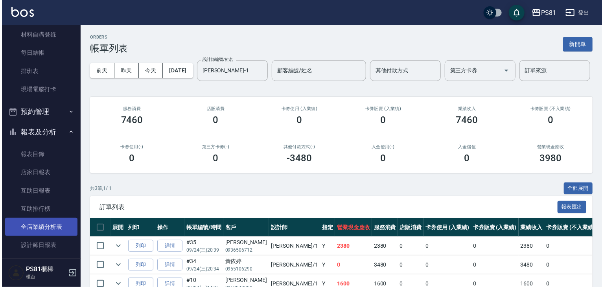
scroll to position [149, 0]
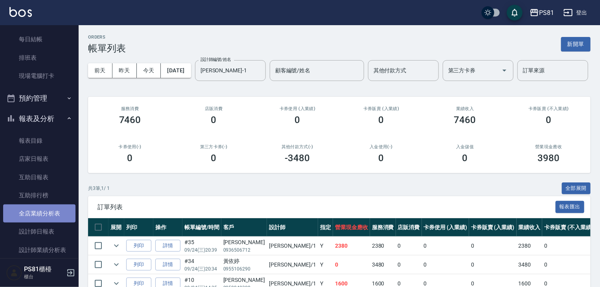
click at [42, 209] on link "全店業績分析表" at bounding box center [39, 213] width 72 height 18
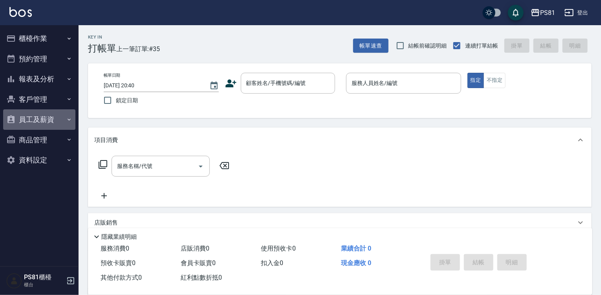
click at [62, 115] on button "員工及薪資" at bounding box center [39, 119] width 72 height 20
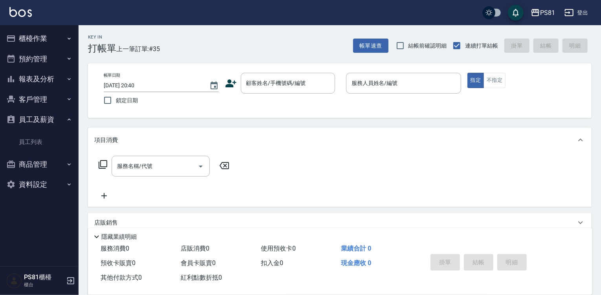
click at [71, 85] on button "報表及分析" at bounding box center [39, 79] width 72 height 20
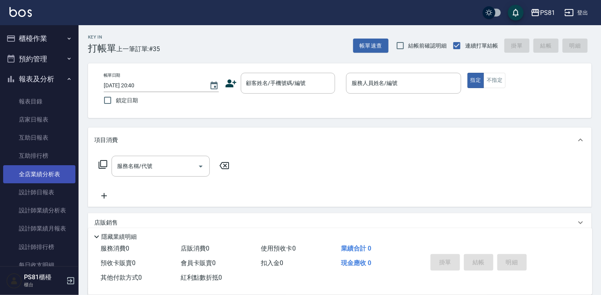
click at [50, 175] on link "全店業績分析表" at bounding box center [39, 174] width 72 height 18
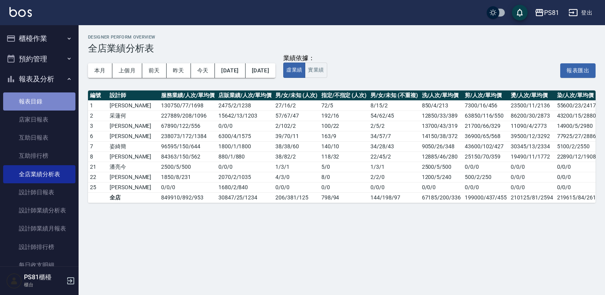
click at [46, 104] on link "報表目錄" at bounding box center [39, 101] width 72 height 18
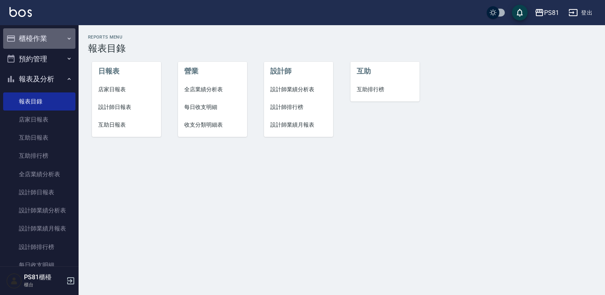
click at [42, 42] on button "櫃檯作業" at bounding box center [39, 38] width 72 height 20
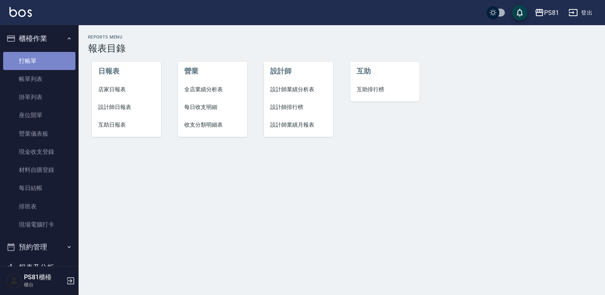
click at [47, 59] on link "打帳單" at bounding box center [39, 61] width 72 height 18
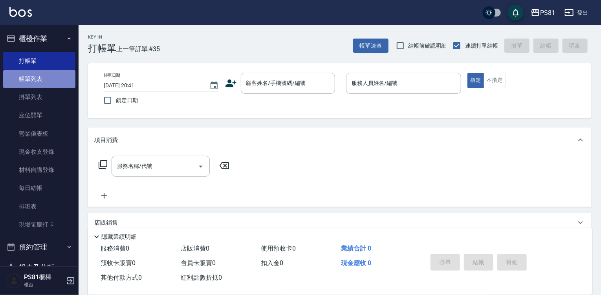
click at [47, 79] on link "帳單列表" at bounding box center [39, 79] width 72 height 18
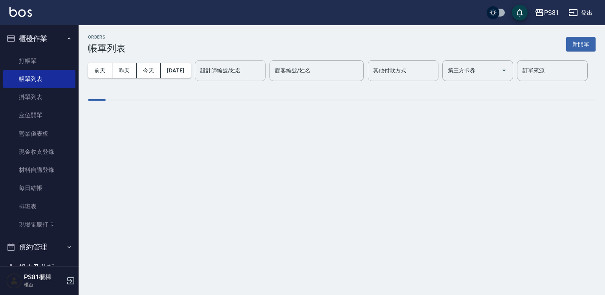
click at [195, 81] on div "設計師編號/姓名 設計師編號/姓名" at bounding box center [230, 70] width 71 height 21
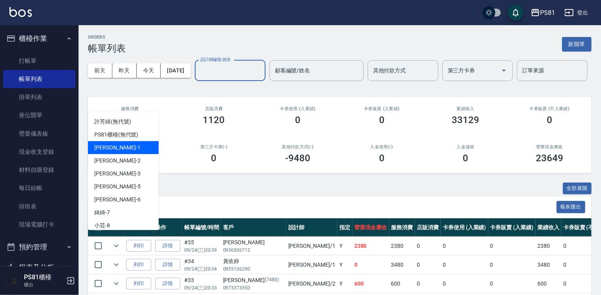
click at [119, 151] on div "[PERSON_NAME] -1" at bounding box center [123, 147] width 71 height 13
type input "[PERSON_NAME]-1"
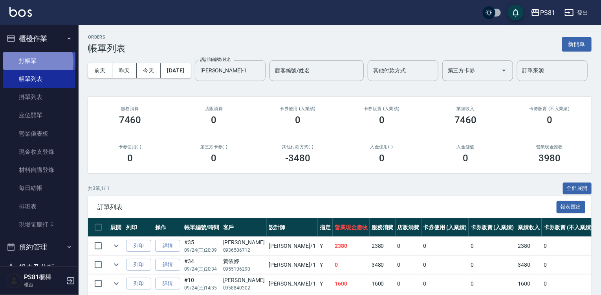
click at [34, 62] on link "打帳單" at bounding box center [39, 61] width 72 height 18
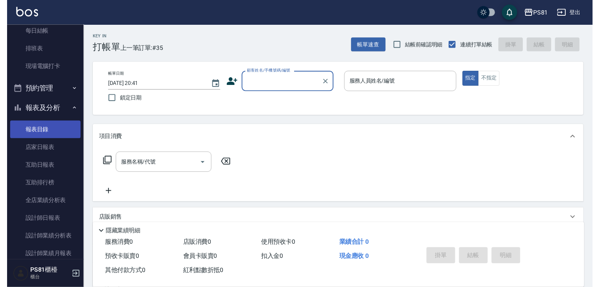
scroll to position [157, 0]
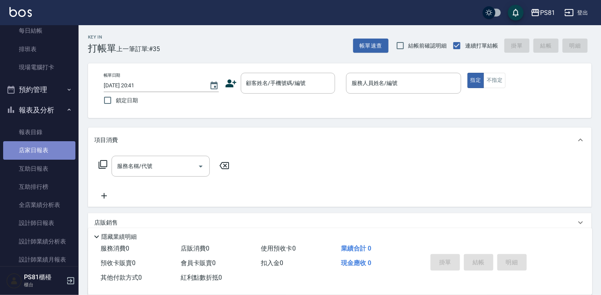
click at [47, 154] on link "店家日報表" at bounding box center [39, 150] width 72 height 18
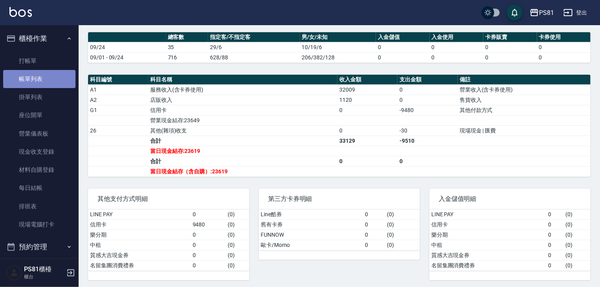
click at [48, 79] on link "帳單列表" at bounding box center [39, 79] width 72 height 18
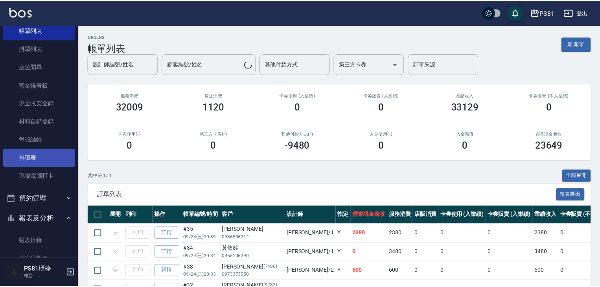
scroll to position [236, 0]
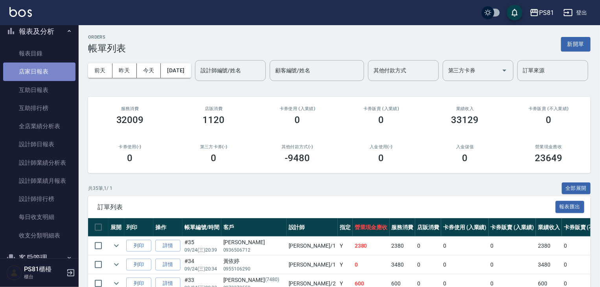
click at [39, 70] on link "店家日報表" at bounding box center [39, 71] width 72 height 18
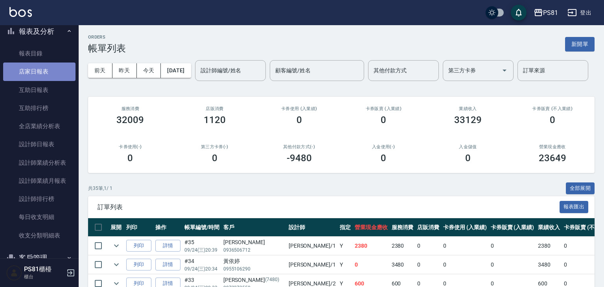
click at [39, 70] on link "店家日報表" at bounding box center [39, 71] width 72 height 18
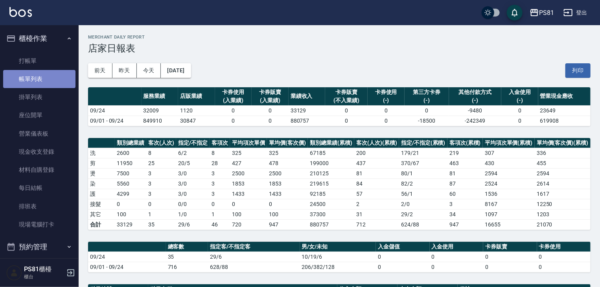
click at [45, 76] on link "帳單列表" at bounding box center [39, 79] width 72 height 18
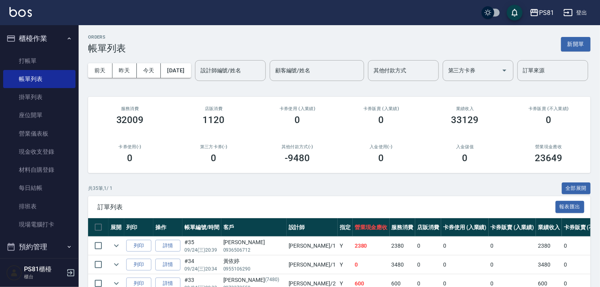
click at [349, 165] on div "入金使用(-) 0" at bounding box center [381, 154] width 84 height 38
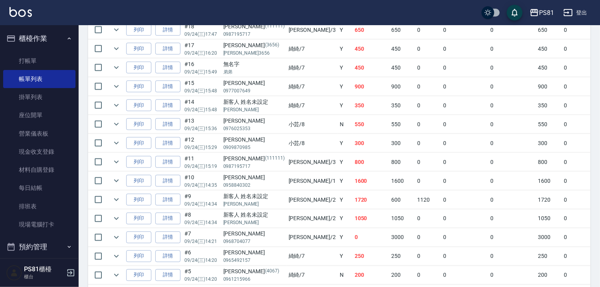
scroll to position [550, 0]
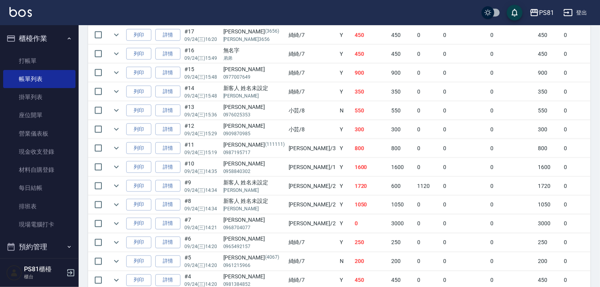
click at [353, 176] on td "1600" at bounding box center [371, 167] width 37 height 18
click at [168, 173] on link "詳情" at bounding box center [167, 167] width 25 height 12
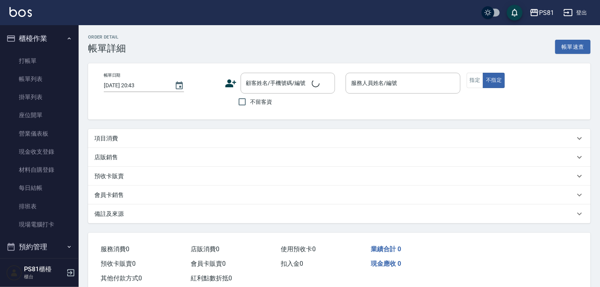
type input "[DATE] 14:35"
type input "[PERSON_NAME]-1"
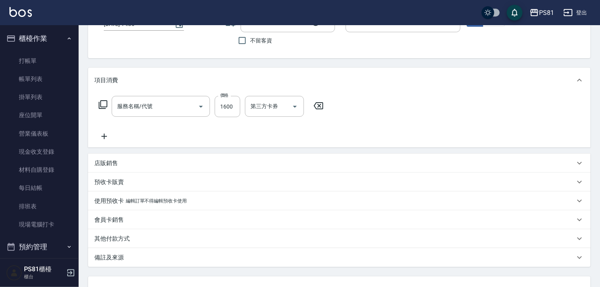
type input "[PERSON_NAME]/0958840302/"
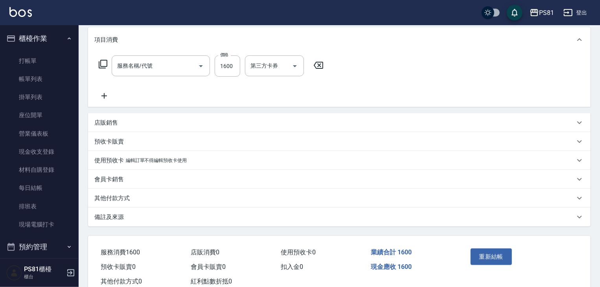
type input "日本結構護髮(108)"
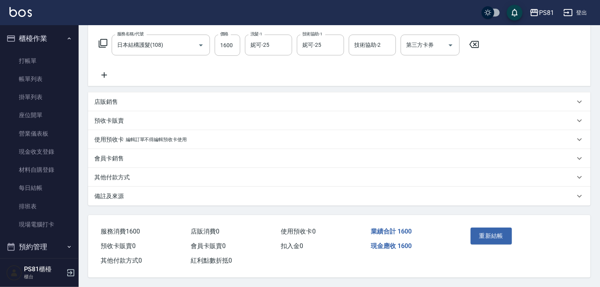
click at [128, 169] on div "其他付款方式" at bounding box center [339, 177] width 502 height 19
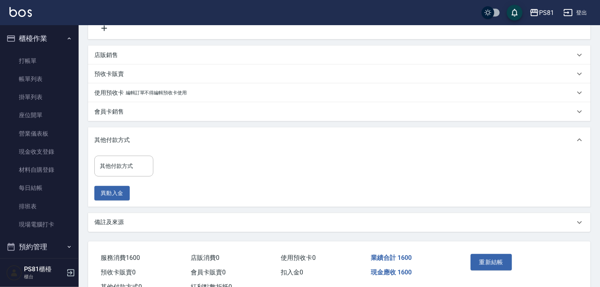
scroll to position [198, 0]
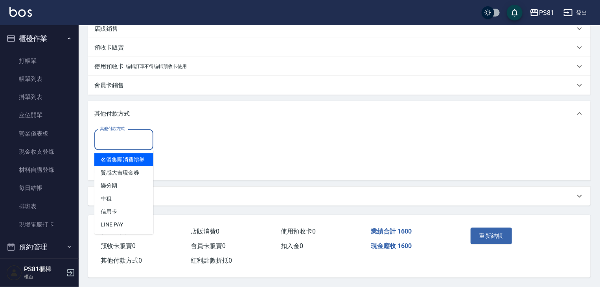
click at [141, 137] on input "其他付款方式" at bounding box center [124, 140] width 52 height 14
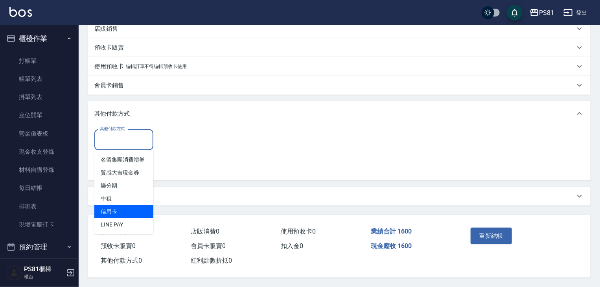
click at [114, 206] on span "信用卡" at bounding box center [123, 211] width 59 height 13
type input "信用卡"
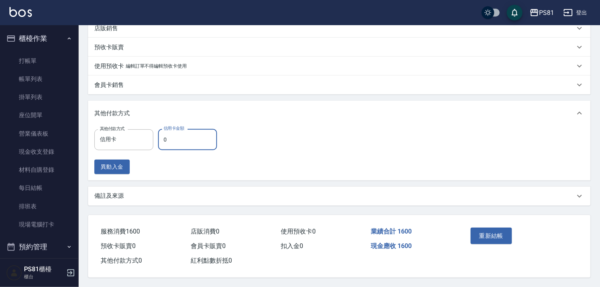
click at [180, 139] on input "0" at bounding box center [187, 139] width 59 height 21
type input "1600"
click at [254, 153] on div "其他付款方式 信用卡 其他付款方式 信用卡金額 1600 信用卡金額 異動入金" at bounding box center [339, 151] width 490 height 45
click at [482, 239] on button "重新結帳" at bounding box center [492, 236] width 42 height 17
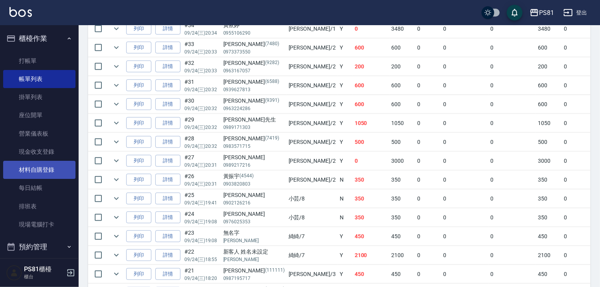
scroll to position [157, 0]
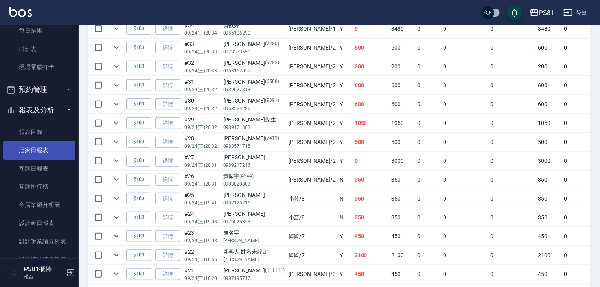
click at [66, 155] on link "店家日報表" at bounding box center [39, 150] width 72 height 18
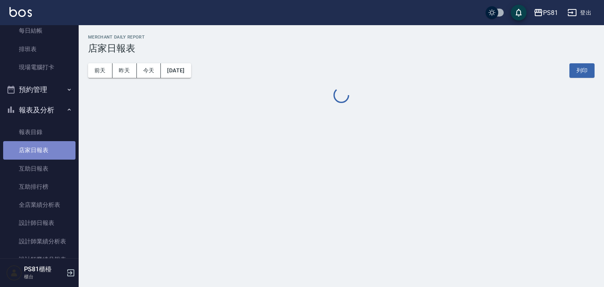
click at [66, 155] on link "店家日報表" at bounding box center [39, 150] width 72 height 18
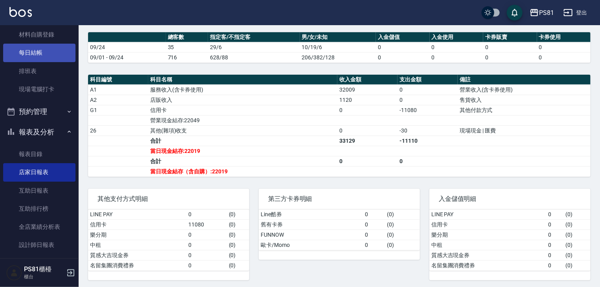
scroll to position [104, 0]
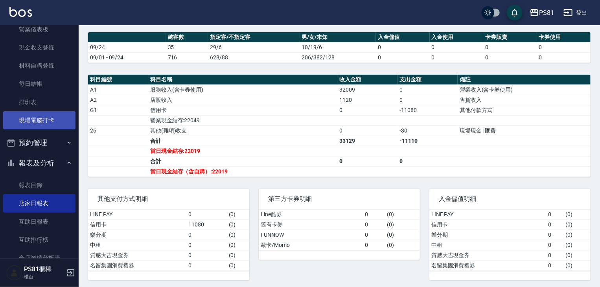
click at [33, 114] on link "現場電腦打卡" at bounding box center [39, 120] width 72 height 18
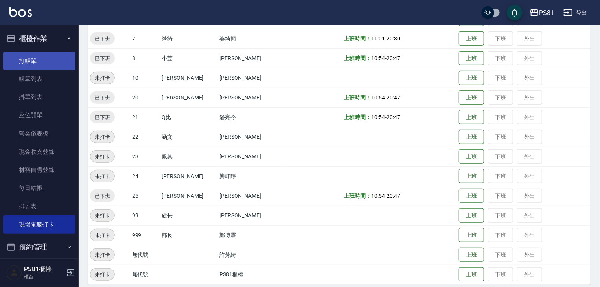
click at [31, 61] on link "打帳單" at bounding box center [39, 61] width 72 height 18
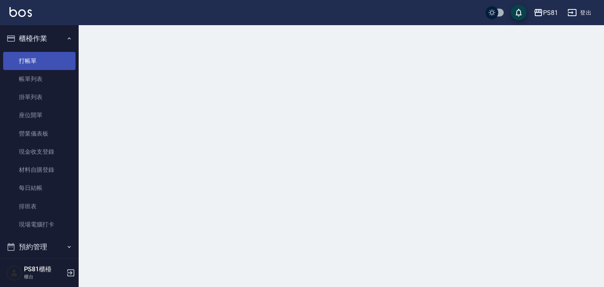
click at [31, 61] on link "打帳單" at bounding box center [39, 61] width 72 height 18
